Goal: Task Accomplishment & Management: Manage account settings

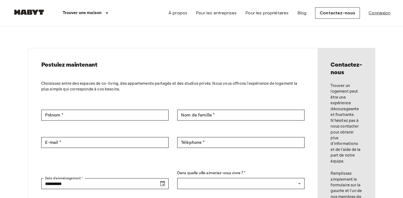
click at [381, 13] on link "Connexion" at bounding box center [380, 13] width 22 height 7
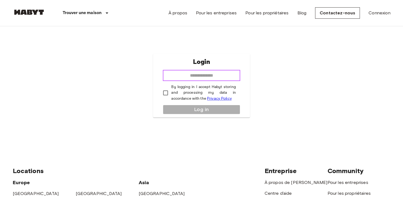
click at [197, 76] on input "email" at bounding box center [201, 75] width 77 height 11
type input "**********"
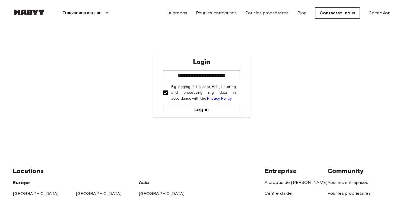
click at [197, 109] on button "Log in" at bounding box center [201, 110] width 77 height 10
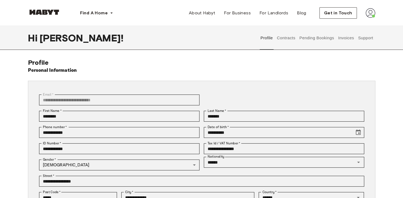
click at [344, 39] on button "Invoices" at bounding box center [345, 38] width 17 height 24
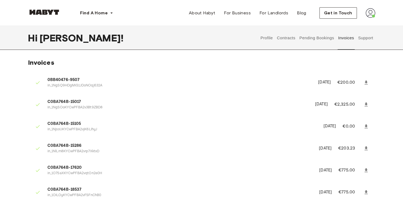
click at [265, 37] on button "Profile" at bounding box center [267, 38] width 14 height 24
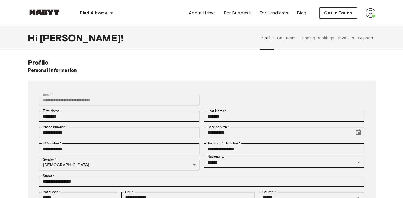
click at [283, 40] on button "Contracts" at bounding box center [286, 38] width 20 height 24
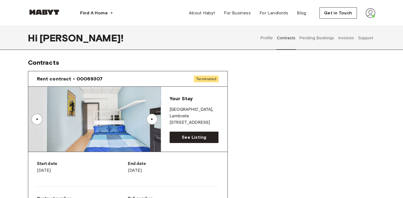
click at [316, 40] on button "Pending Bookings" at bounding box center [317, 38] width 36 height 24
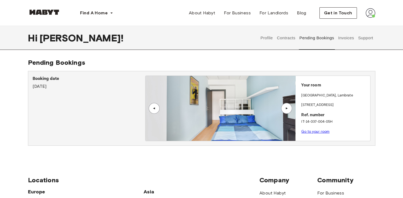
click at [348, 38] on button "Invoices" at bounding box center [345, 38] width 17 height 24
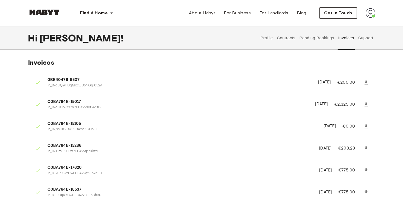
click at [366, 39] on button "Support" at bounding box center [365, 38] width 17 height 24
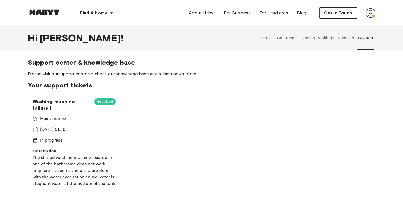
click at [371, 17] on img at bounding box center [371, 13] width 10 height 10
click at [355, 25] on span "Profile" at bounding box center [354, 25] width 14 height 7
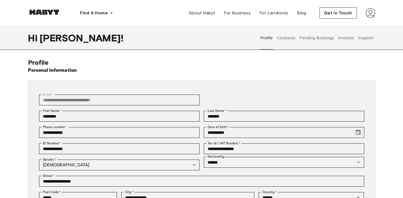
click at [289, 37] on button "Contracts" at bounding box center [286, 38] width 20 height 24
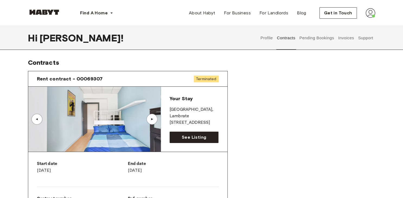
click at [345, 40] on button "Invoices" at bounding box center [345, 38] width 17 height 24
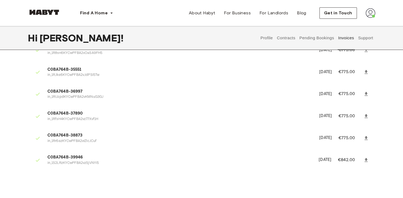
scroll to position [517, 0]
